Goal: Navigation & Orientation: Find specific page/section

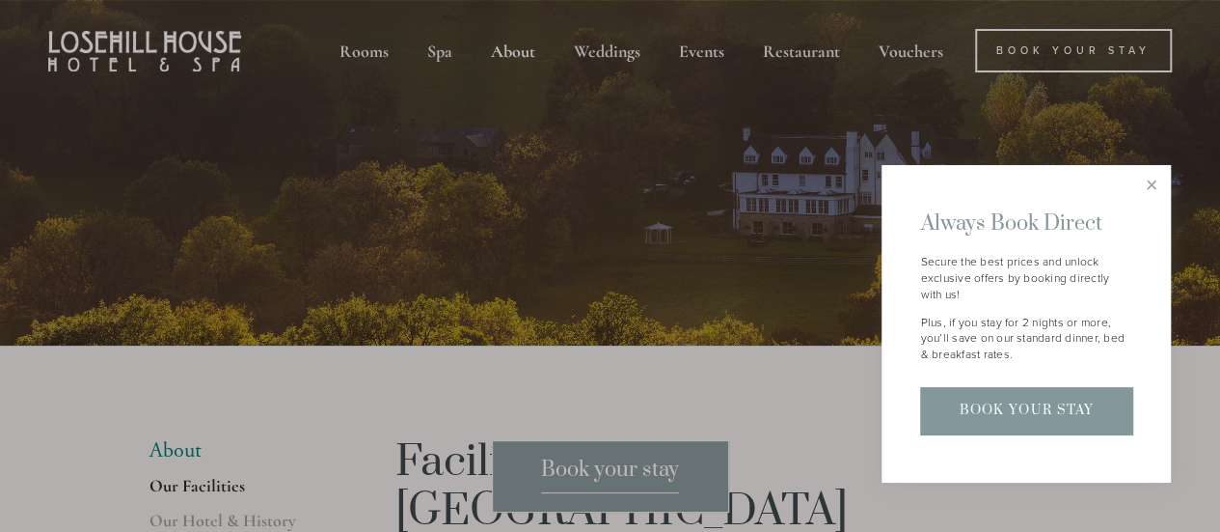
click at [499, 49] on div at bounding box center [610, 266] width 1220 height 532
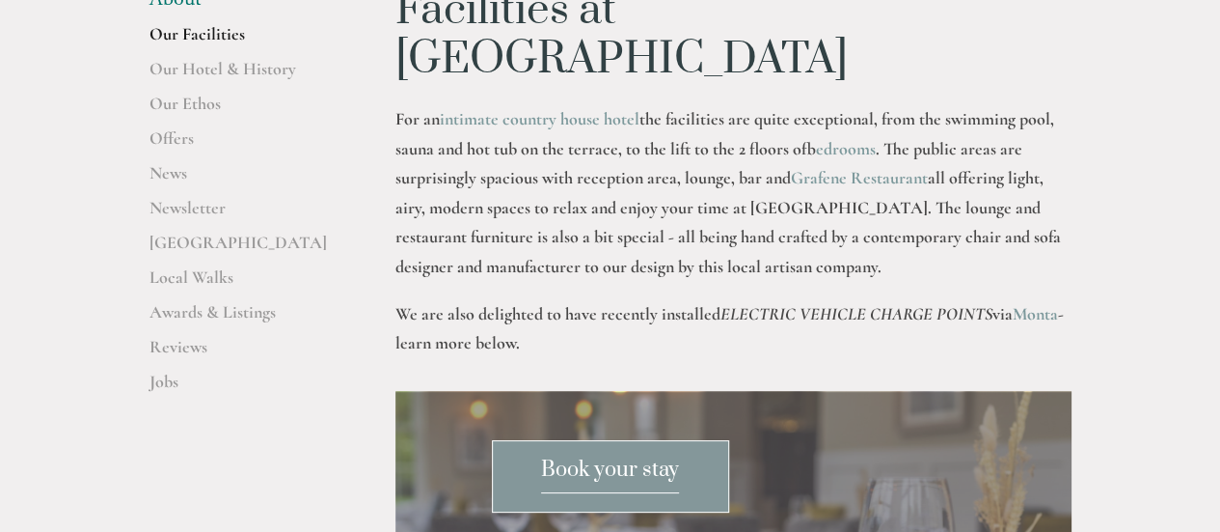
scroll to position [369, 0]
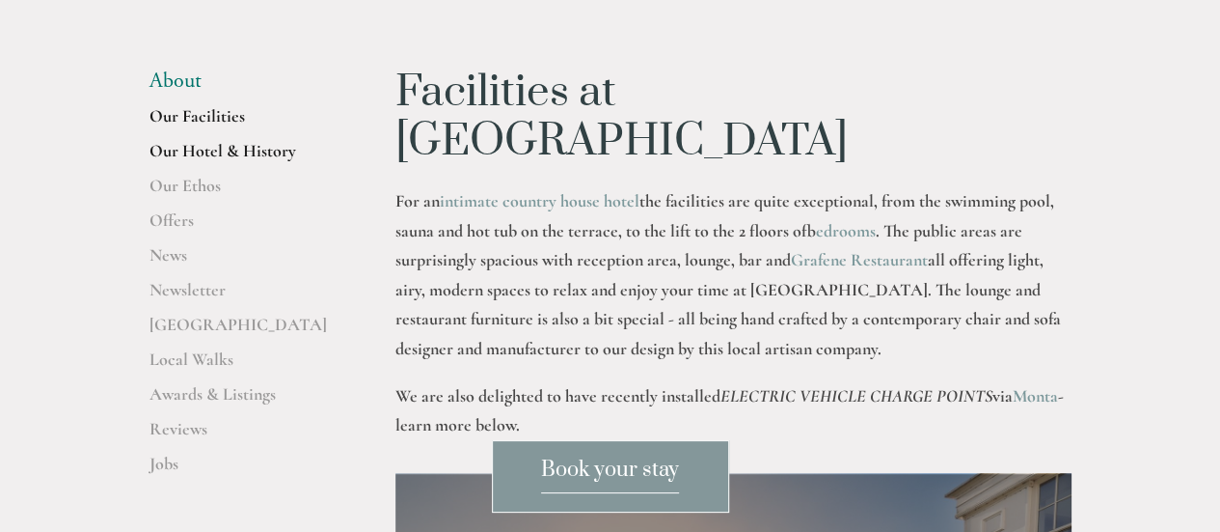
click at [187, 148] on link "Our Hotel & History" at bounding box center [242, 157] width 184 height 35
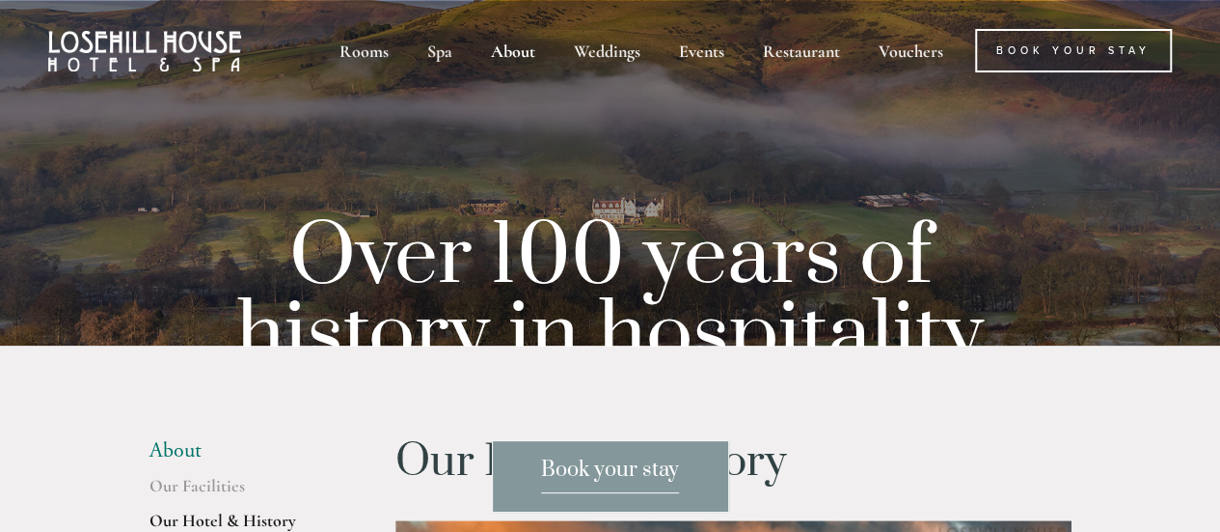
click at [193, 444] on div "Book your stay" at bounding box center [610, 476] width 1220 height 72
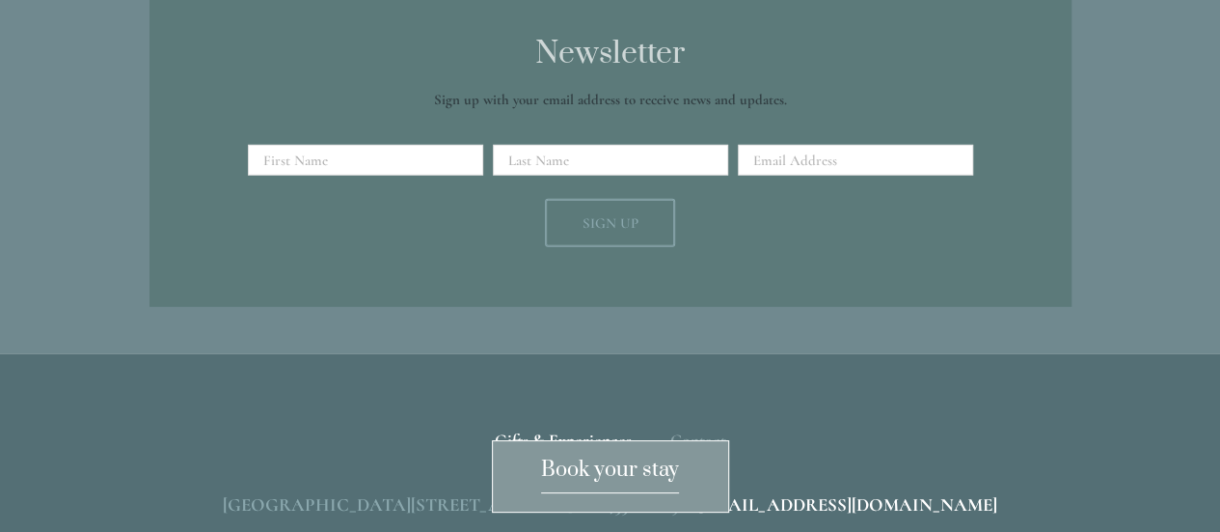
scroll to position [2695, 0]
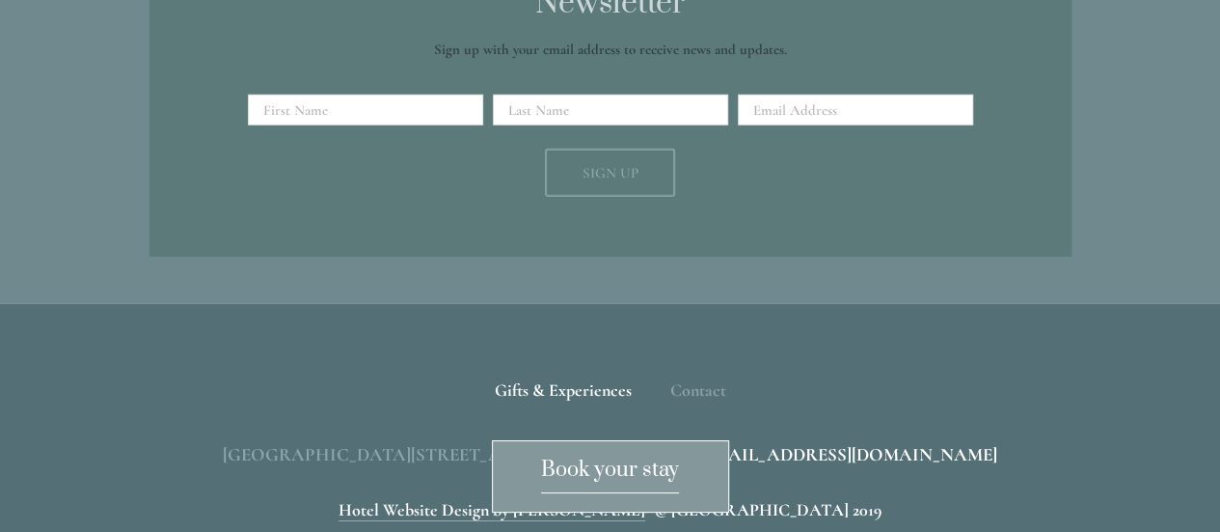
click at [494, 443] on span "[GEOGRAPHIC_DATA][STREET_ADDRESS]" at bounding box center [398, 454] width 350 height 22
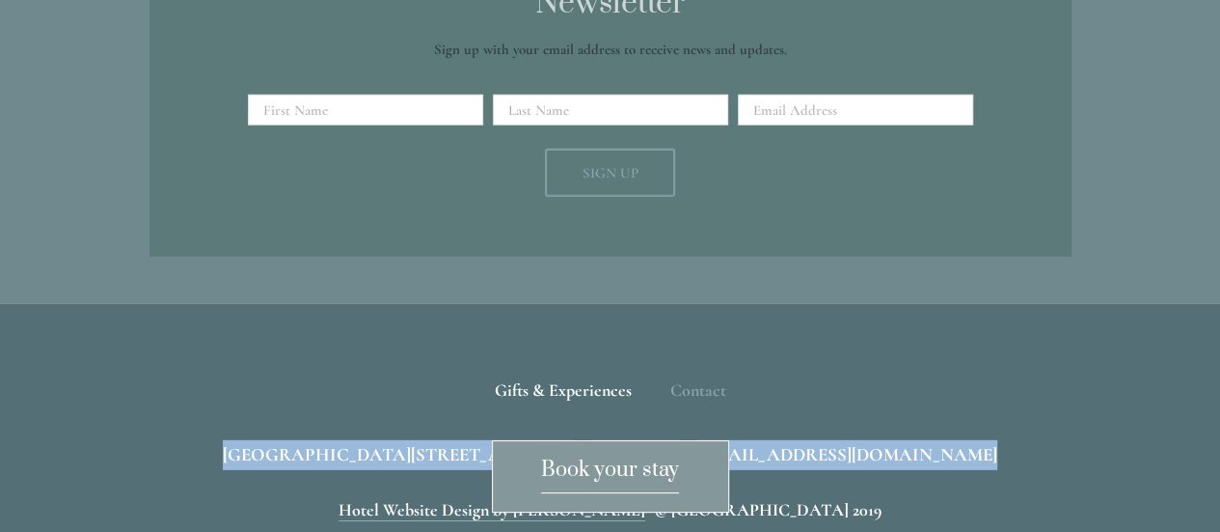
click at [494, 443] on span "[GEOGRAPHIC_DATA][STREET_ADDRESS]" at bounding box center [398, 454] width 350 height 22
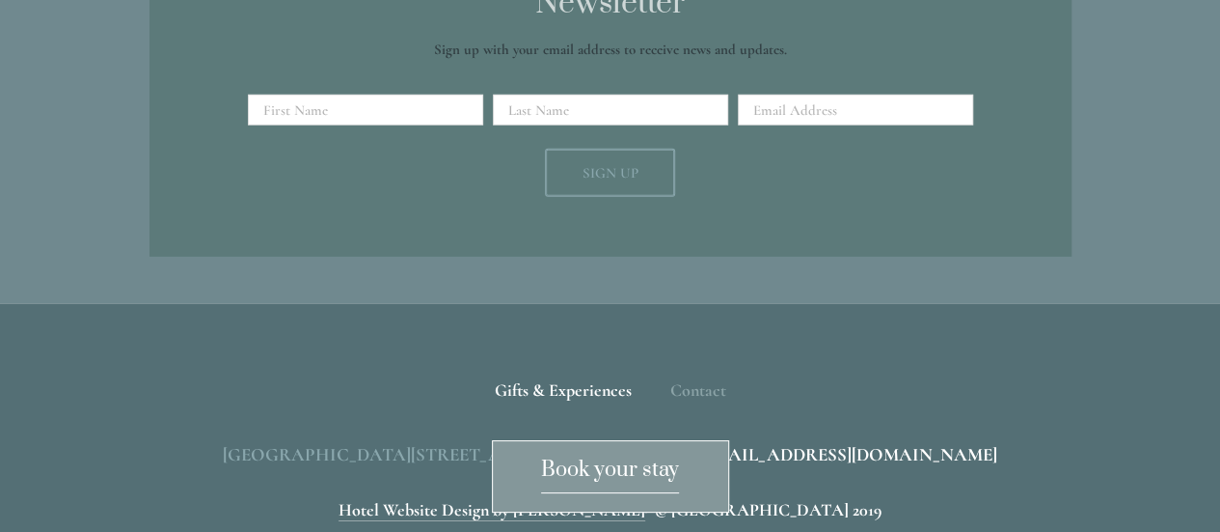
drag, startPoint x: 752, startPoint y: 305, endPoint x: 697, endPoint y: 304, distance: 55.0
click at [573, 443] on span "[GEOGRAPHIC_DATA][STREET_ADDRESS]" at bounding box center [398, 454] width 350 height 22
drag, startPoint x: 697, startPoint y: 304, endPoint x: 403, endPoint y: 306, distance: 294.2
click at [415, 443] on span "[GEOGRAPHIC_DATA][STREET_ADDRESS]" at bounding box center [398, 454] width 350 height 22
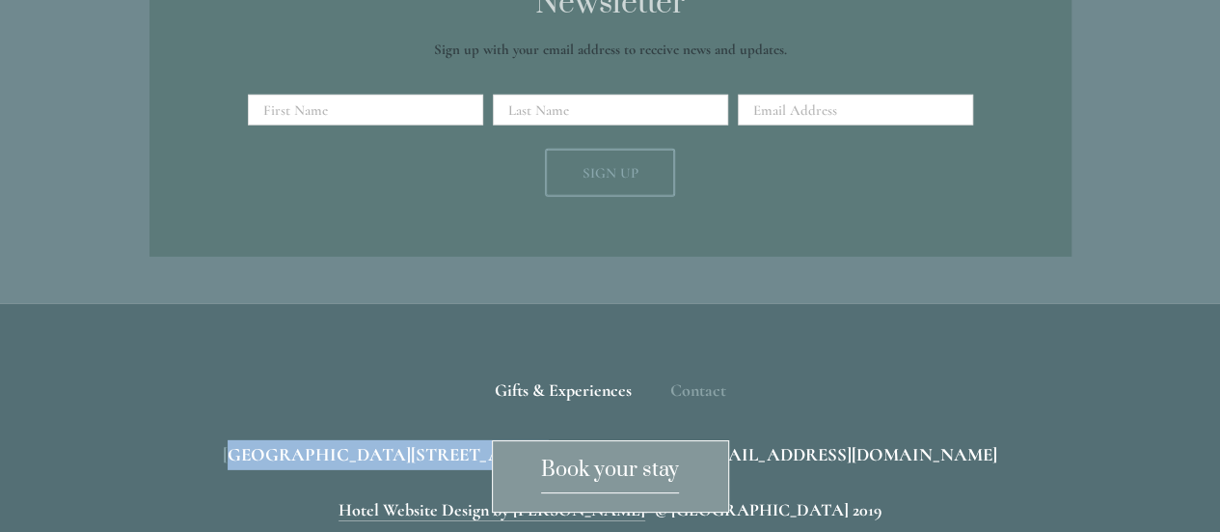
drag, startPoint x: 260, startPoint y: 306, endPoint x: 168, endPoint y: 307, distance: 92.6
click at [223, 443] on span "[GEOGRAPHIC_DATA][STREET_ADDRESS]" at bounding box center [398, 454] width 350 height 22
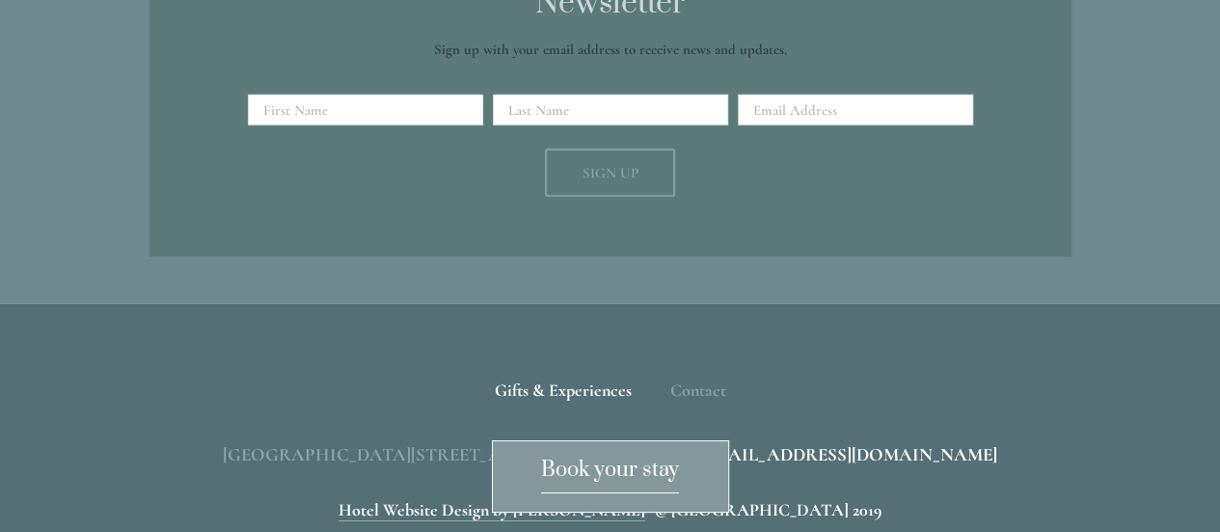
click at [158, 440] on div "[GEOGRAPHIC_DATA][STREET_ADDRESS] 219 [EMAIL_ADDRESS][DOMAIN_NAME]" at bounding box center [611, 455] width 922 height 30
drag, startPoint x: 158, startPoint y: 304, endPoint x: 628, endPoint y: 310, distance: 469.8
click at [628, 440] on div "[GEOGRAPHIC_DATA][STREET_ADDRESS] 219 [EMAIL_ADDRESS][DOMAIN_NAME]" at bounding box center [611, 455] width 922 height 30
copy span "[GEOGRAPHIC_DATA][STREET_ADDRESS],"
